Goal: Transaction & Acquisition: Book appointment/travel/reservation

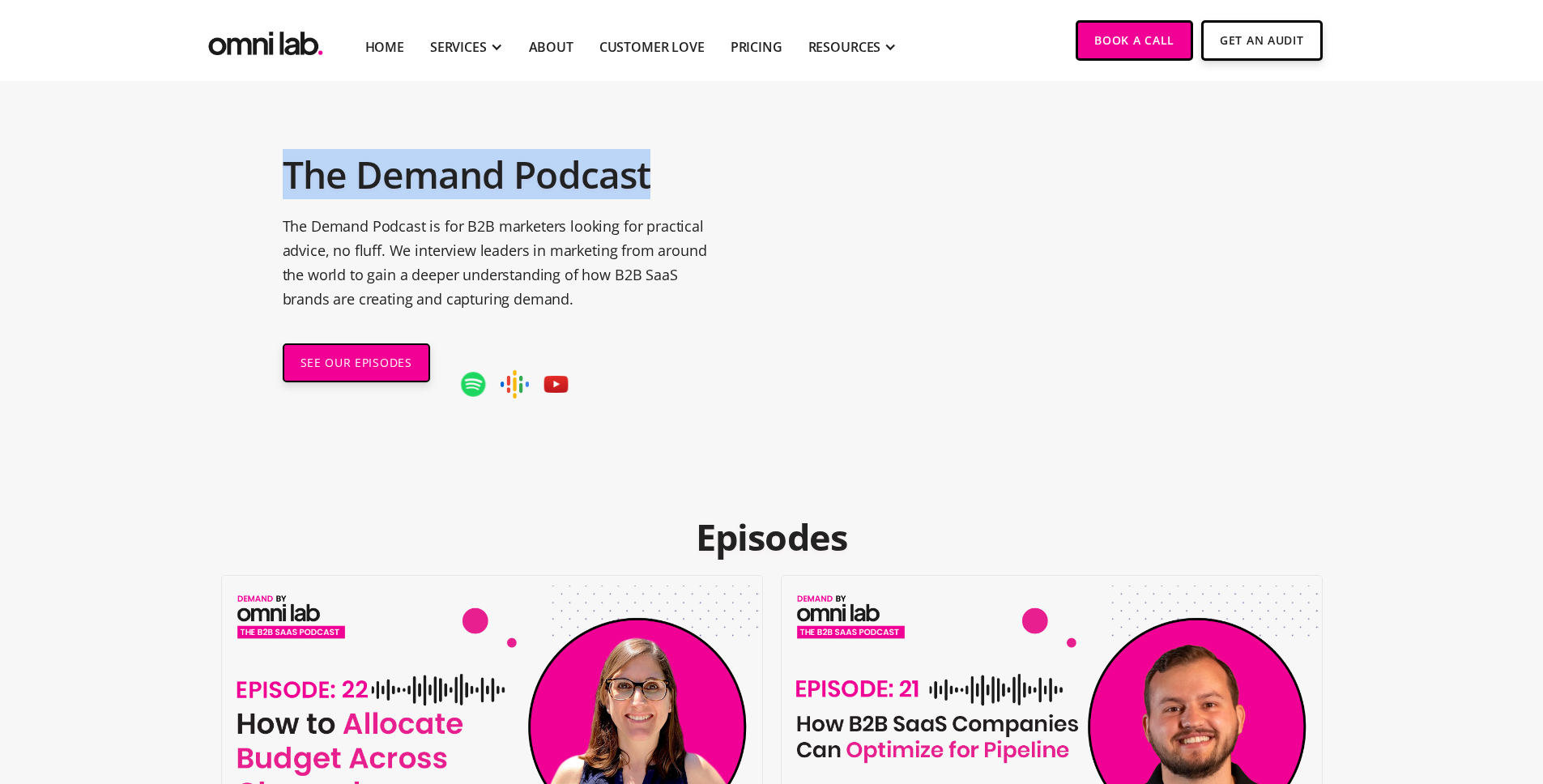
drag, startPoint x: 285, startPoint y: 166, endPoint x: 906, endPoint y: 42, distance: 633.3
click at [705, 162] on div "The Demand Podcast The Demand Podcast is for B2B marketers looking for practica…" at bounding box center [772, 267] width 1017 height 372
copy h1 "The Demand Podcast"
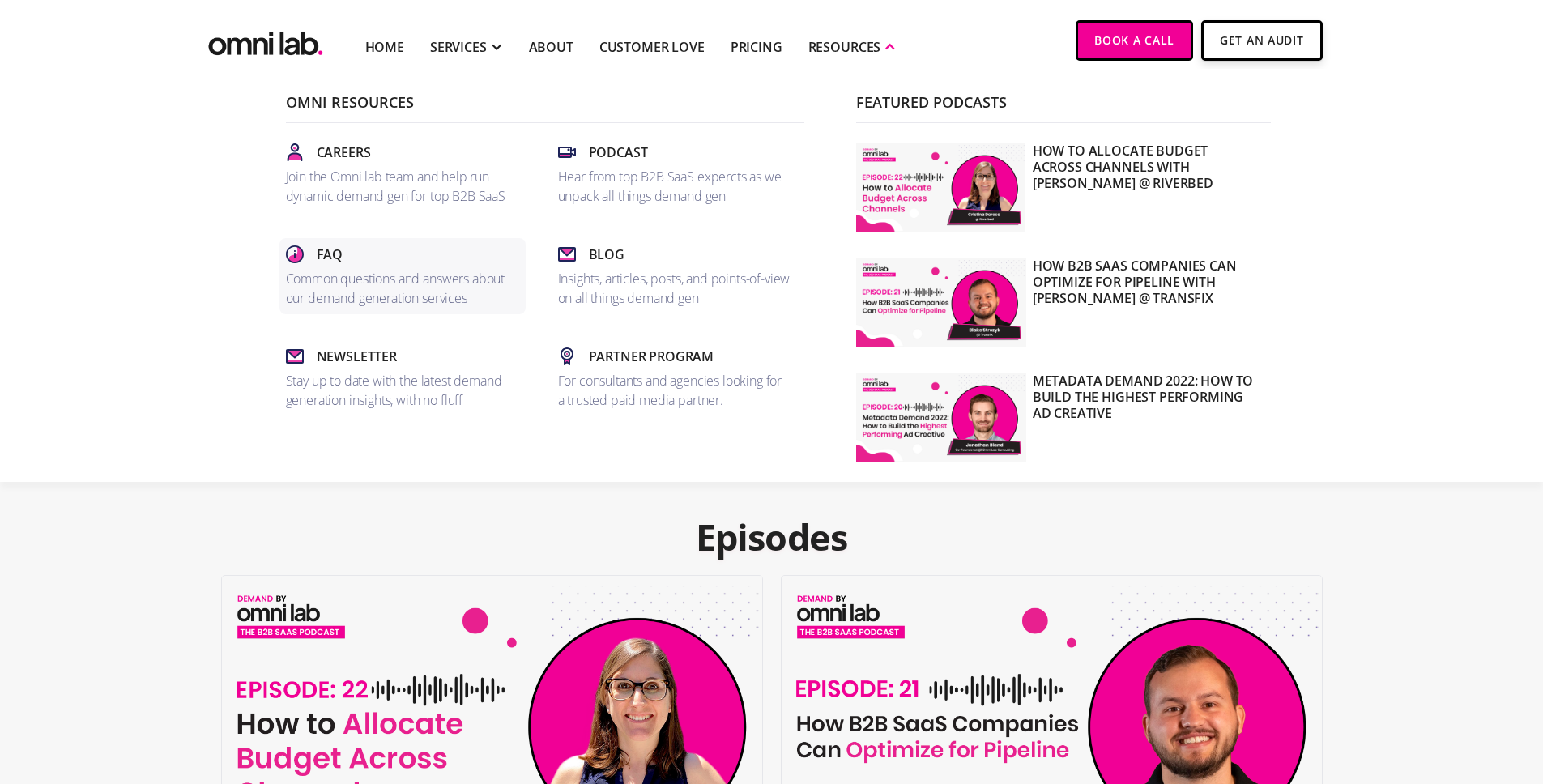
click at [388, 287] on p "Common questions and answers about our demand generation services" at bounding box center [403, 288] width 234 height 39
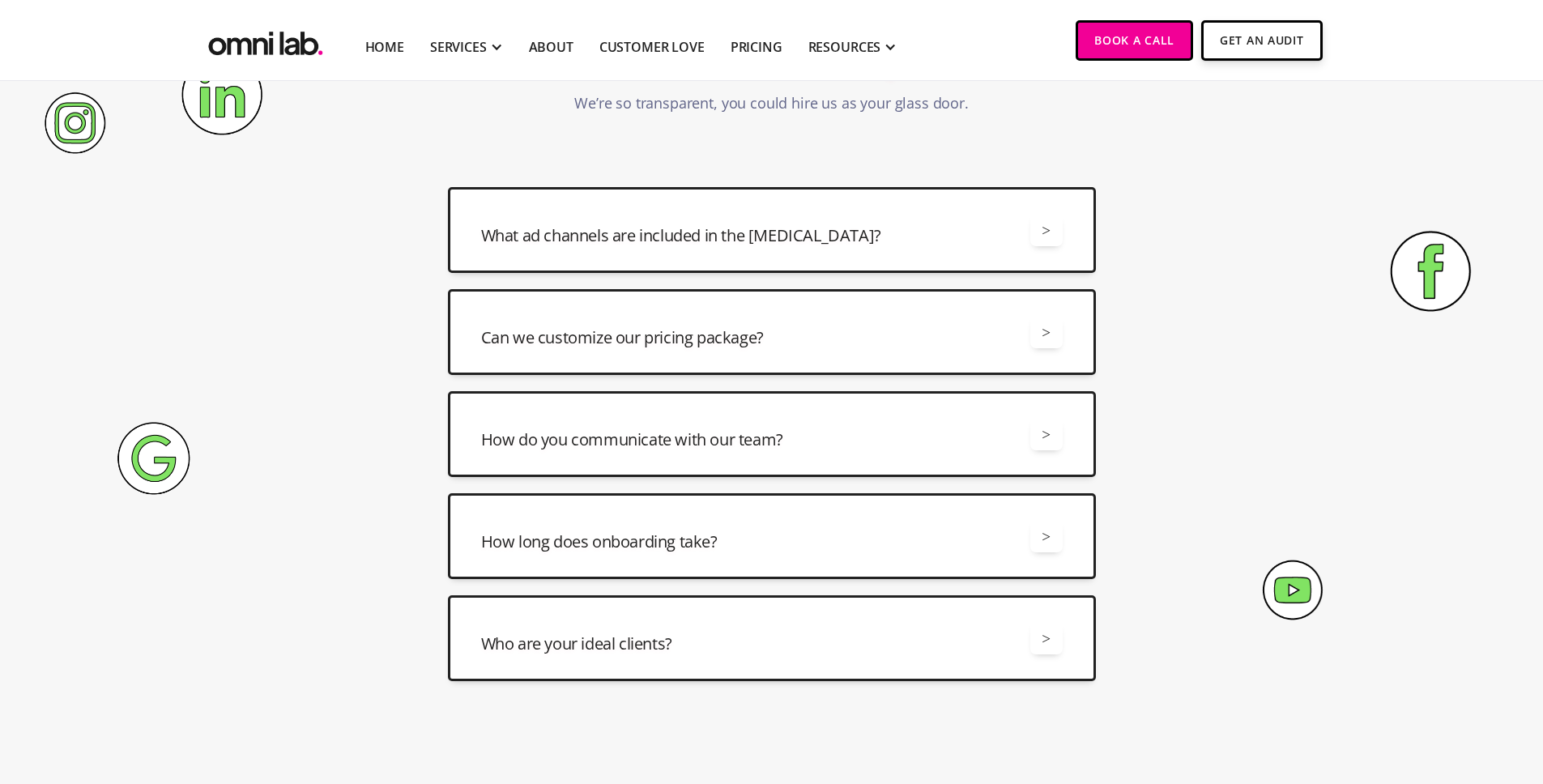
scroll to position [332, 0]
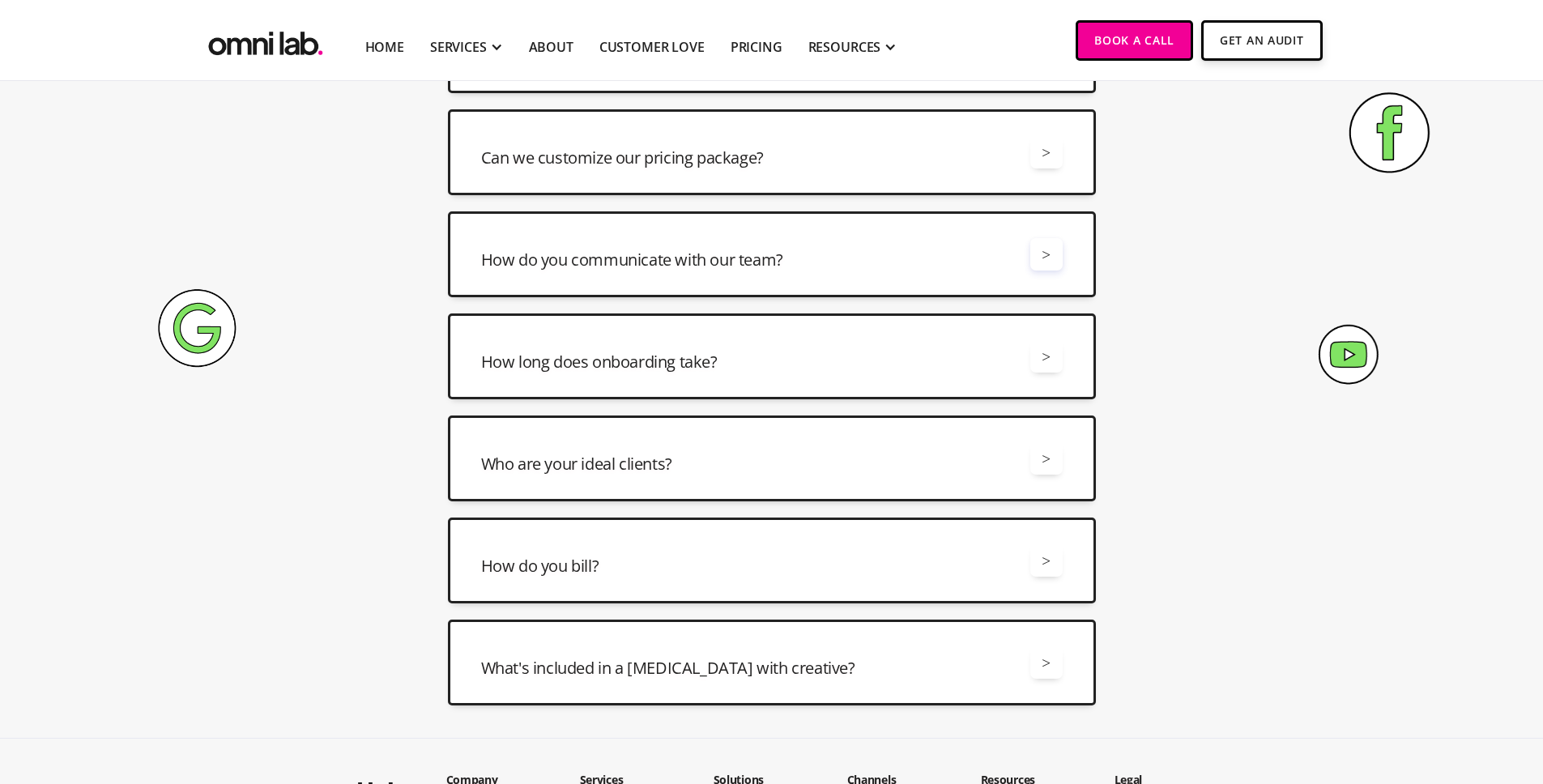
click at [1056, 262] on div ">" at bounding box center [1046, 254] width 33 height 33
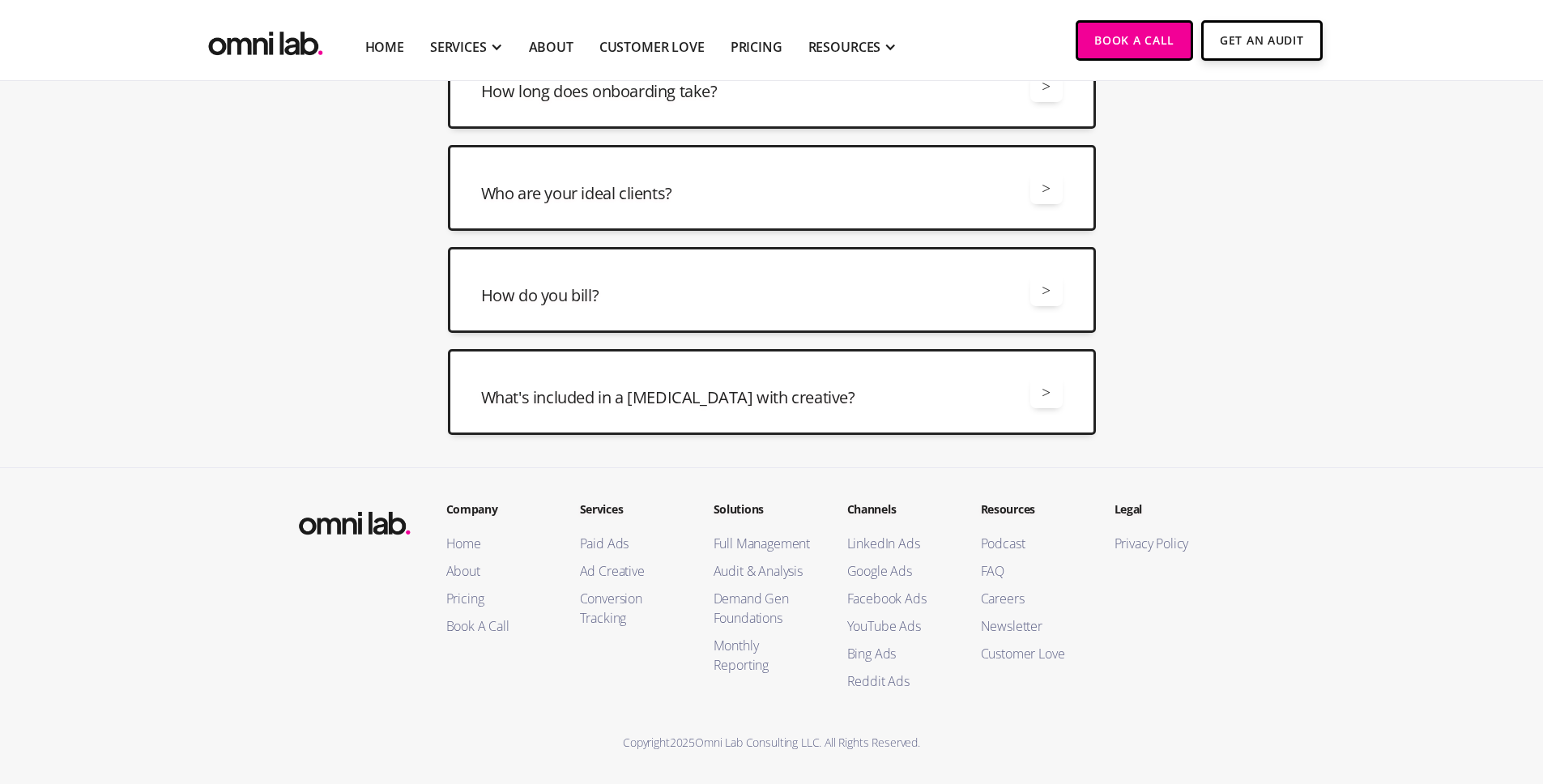
scroll to position [713, 0]
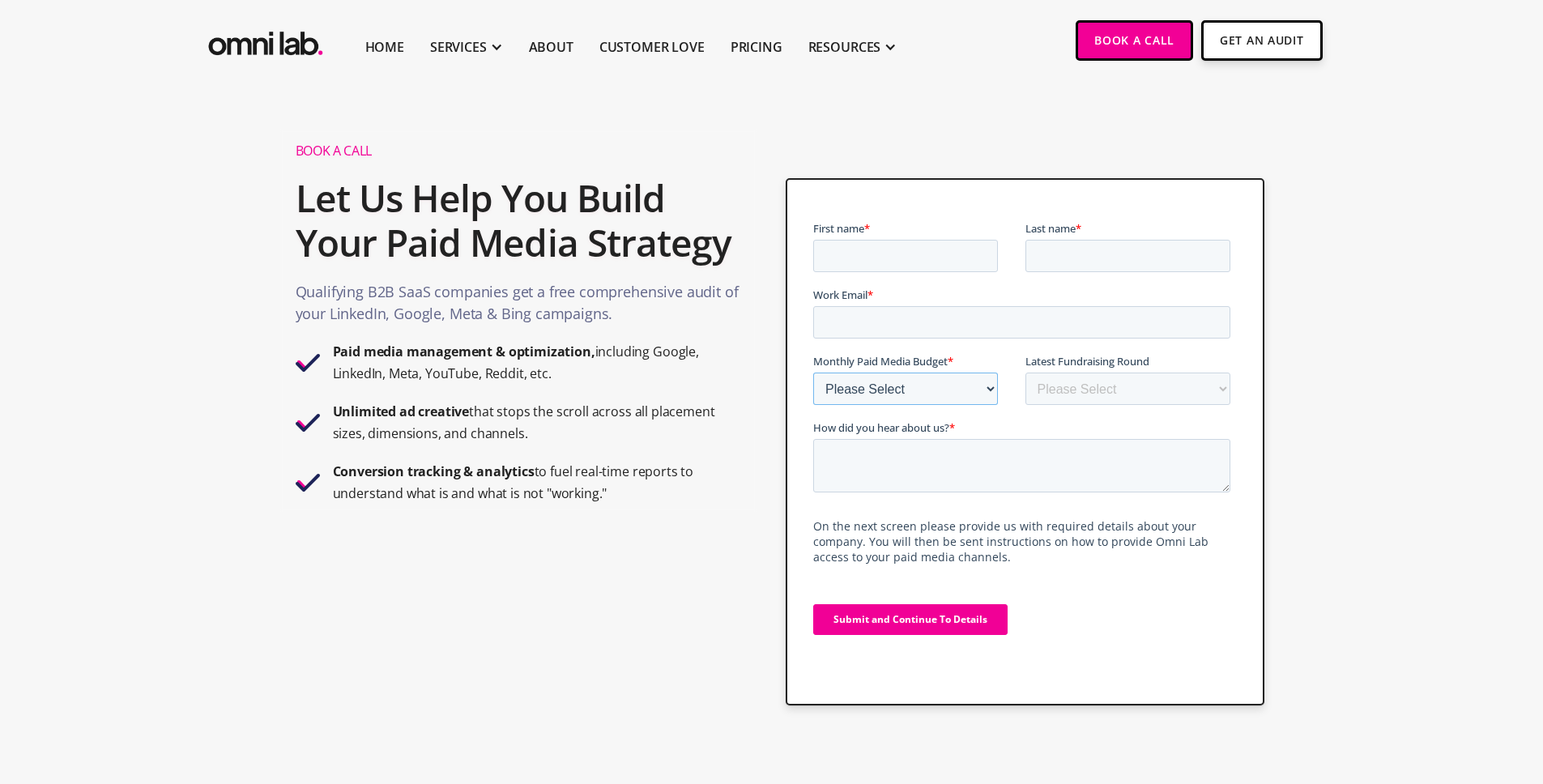
click at [983, 388] on select "Please Select $0 - $5,0000 $5,000 - $10,000 $10,000 - $25,000 $25,000 - $50,000…" at bounding box center [905, 389] width 184 height 33
click at [1180, 385] on select "Please Select Bootstrapped Seed Series A Series B Series C Series D +" at bounding box center [1128, 389] width 206 height 33
